Goal: Transaction & Acquisition: Purchase product/service

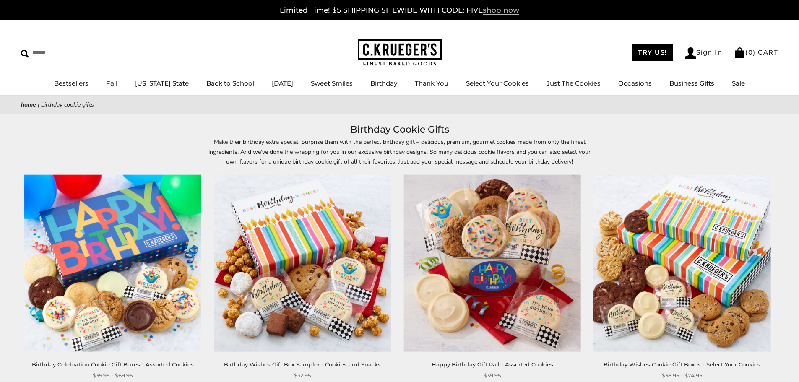
click at [505, 9] on span "shop now" at bounding box center [501, 10] width 36 height 9
